Goal: Navigation & Orientation: Find specific page/section

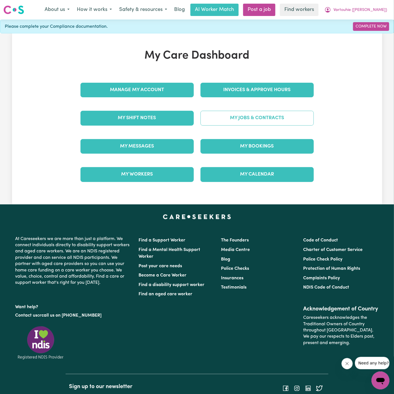
click at [276, 114] on link "My Jobs & Contracts" at bounding box center [256, 118] width 113 height 15
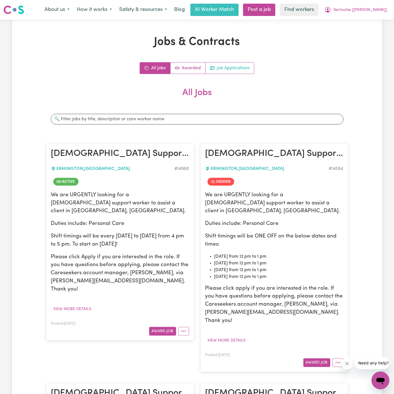
click at [243, 68] on link "Job Applications" at bounding box center [229, 68] width 48 height 11
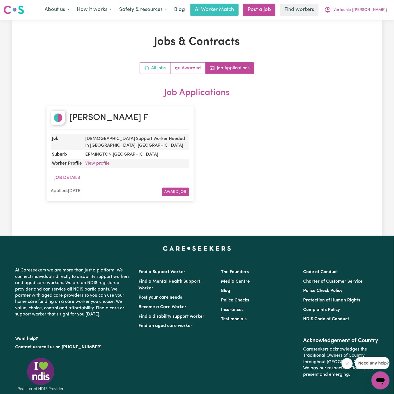
click at [156, 69] on link "All Jobs" at bounding box center [155, 68] width 31 height 11
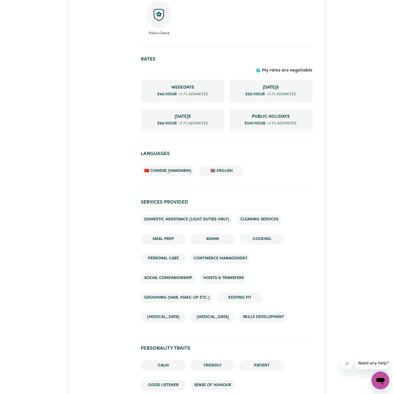
scroll to position [447, 0]
